Goal: Information Seeking & Learning: Learn about a topic

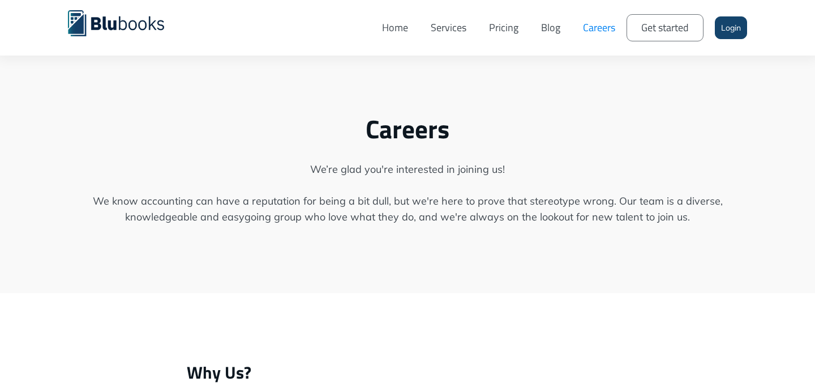
scroll to position [3378, 0]
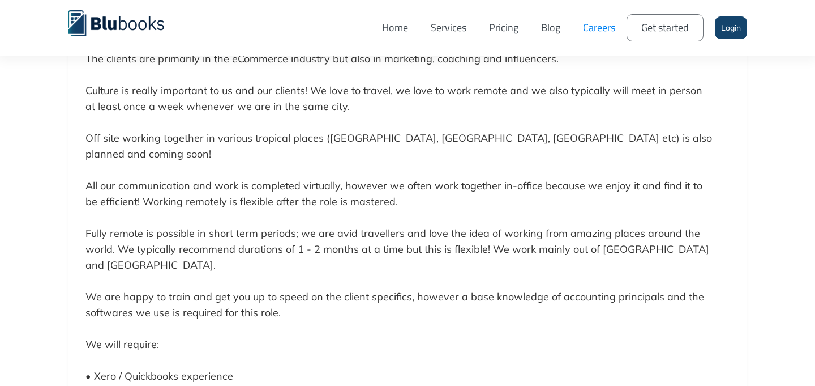
scroll to position [3036, 0]
drag, startPoint x: 551, startPoint y: 29, endPoint x: 509, endPoint y: 11, distance: 46.4
click at [0, 0] on div "Home Services Pricing Blog Careers Get started Login" at bounding box center [407, 27] width 815 height 55
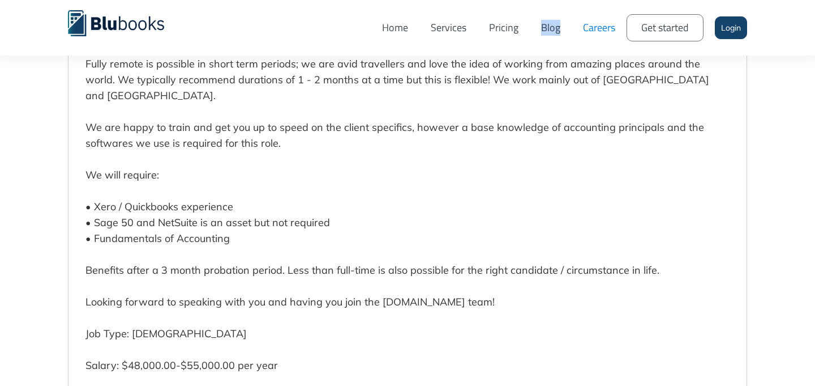
scroll to position [3208, 0]
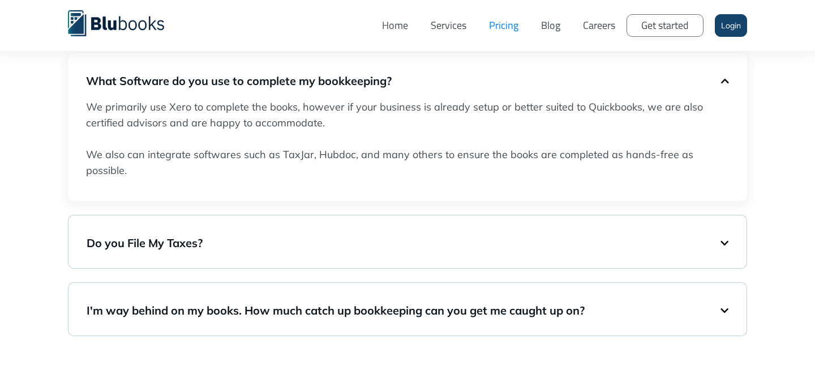
scroll to position [812, 0]
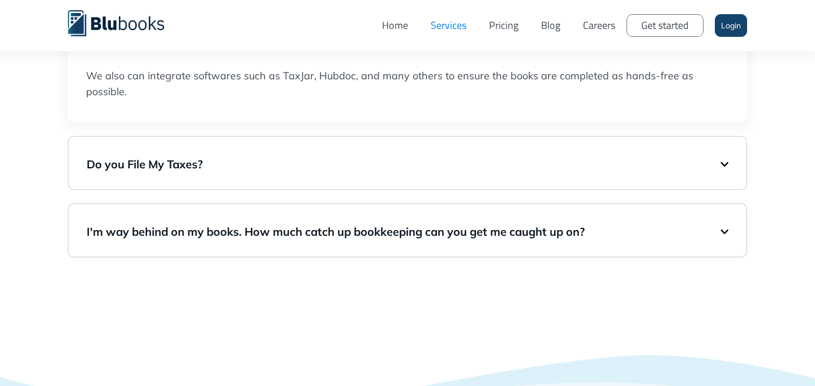
scroll to position [2005, 0]
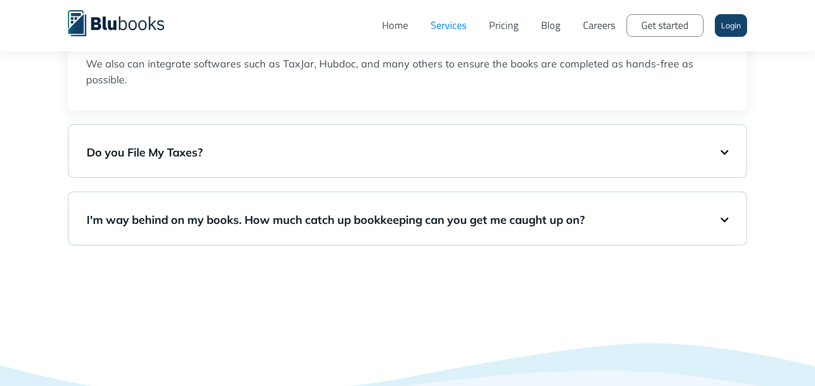
click at [249, 160] on h5 "Do you File My Taxes?" at bounding box center [404, 152] width 634 height 16
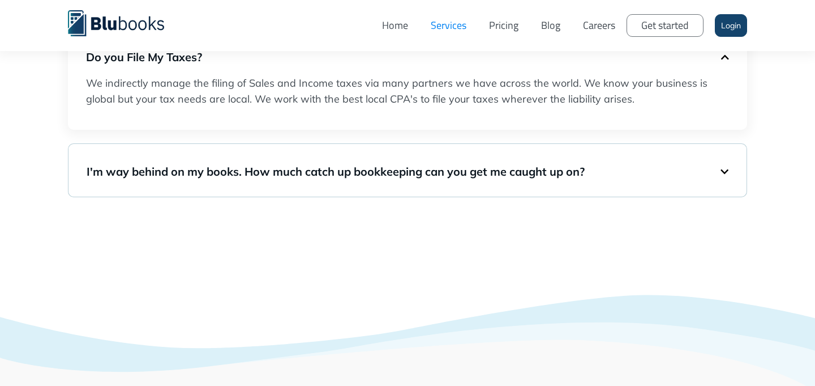
click at [245, 173] on h5 "I'm way behind on my books. How much catch up bookkeeping can you get me caught…" at bounding box center [404, 172] width 634 height 16
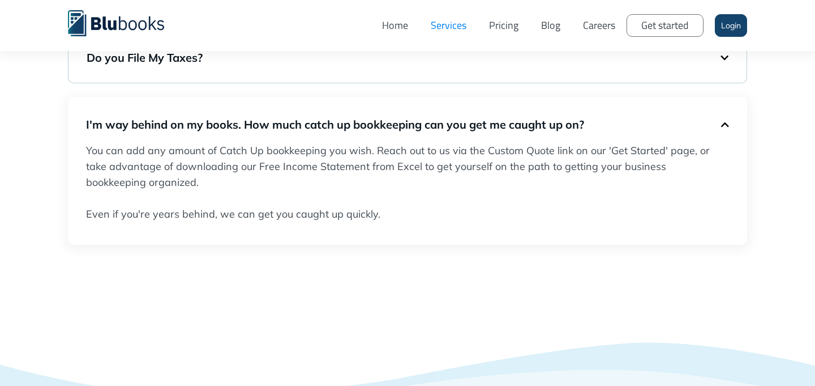
click at [244, 131] on h5 "I'm way behind on my books. How much catch up bookkeeping can you get me caught…" at bounding box center [403, 125] width 635 height 16
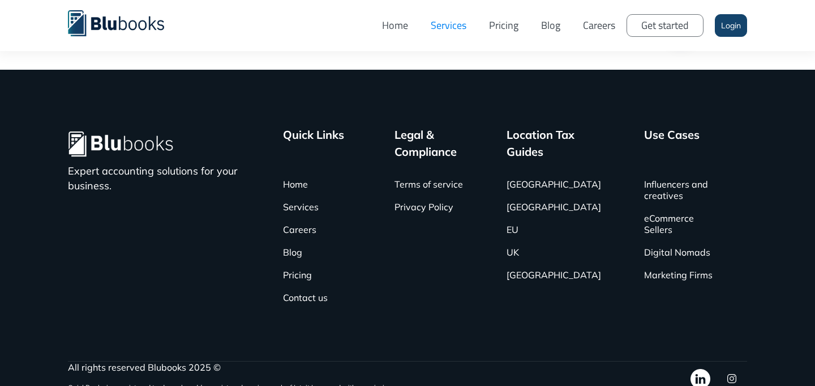
scroll to position [2941, 0]
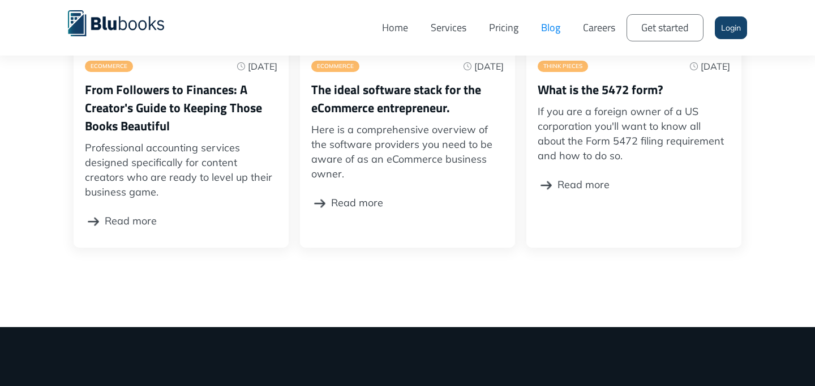
scroll to position [404, 0]
